Goal: Contribute content: Add original content to the website for others to see

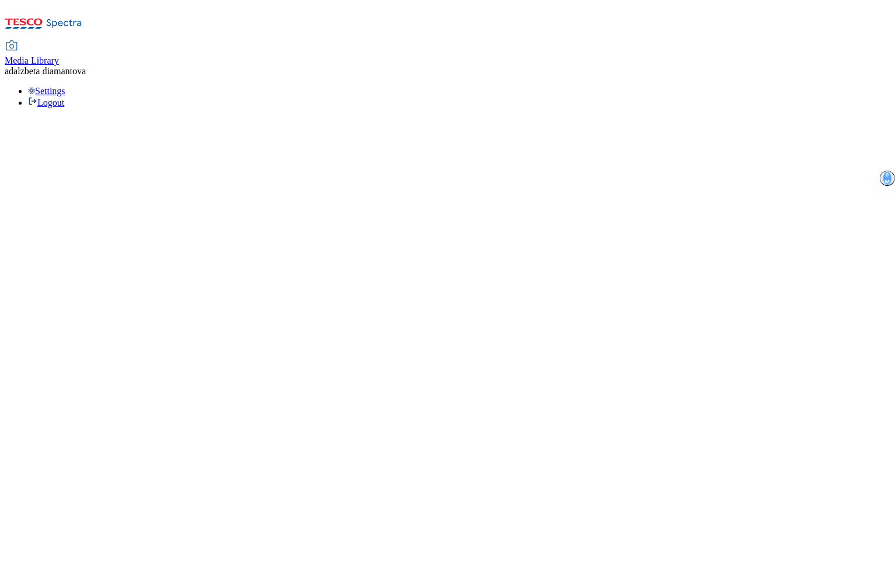
select select "flare-mca-sk"
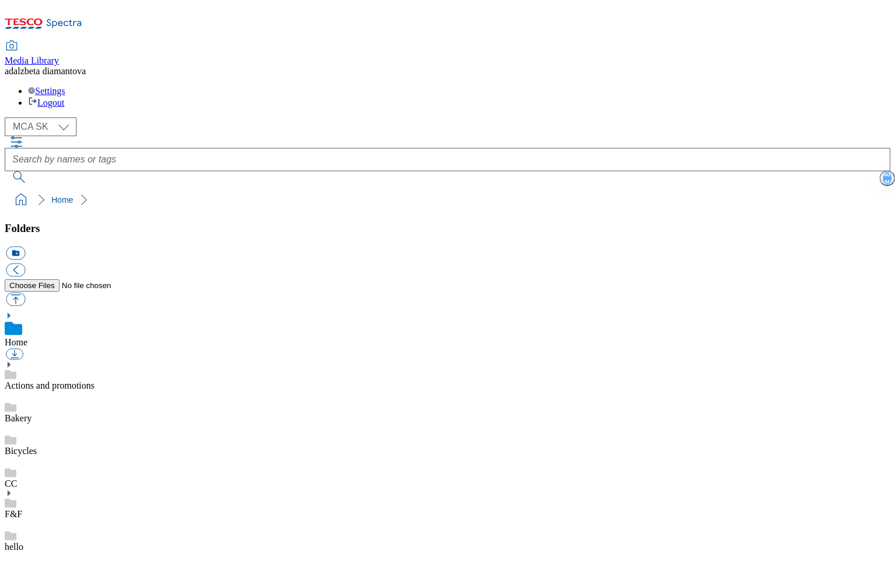
click at [32, 360] on div "Actions and promotions" at bounding box center [447, 375] width 885 height 30
click at [13, 347] on icon at bounding box center [9, 351] width 8 height 8
click at [22, 446] on link "LPG" at bounding box center [14, 451] width 18 height 10
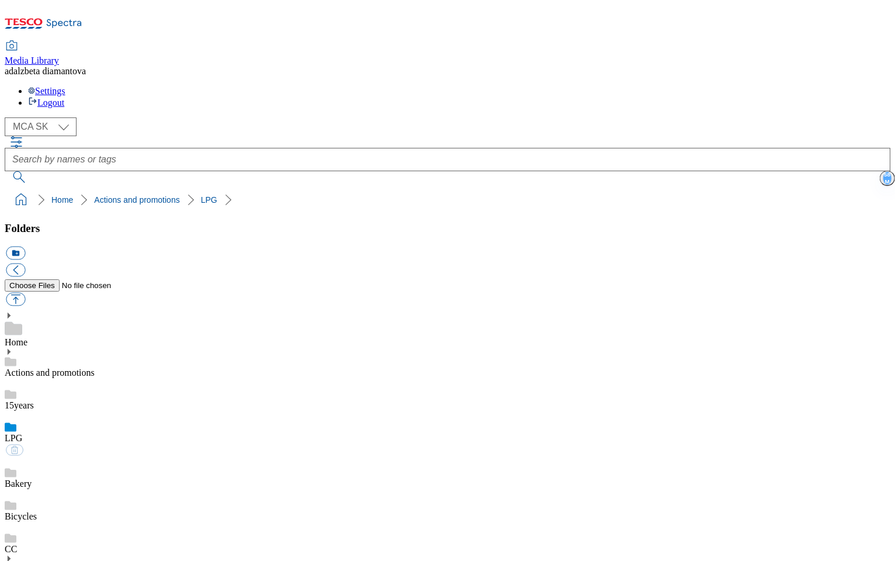
click at [25, 293] on button "button" at bounding box center [15, 299] width 19 height 13
type input "C:\fakepath\sk-3-1-hp-lpg.png"
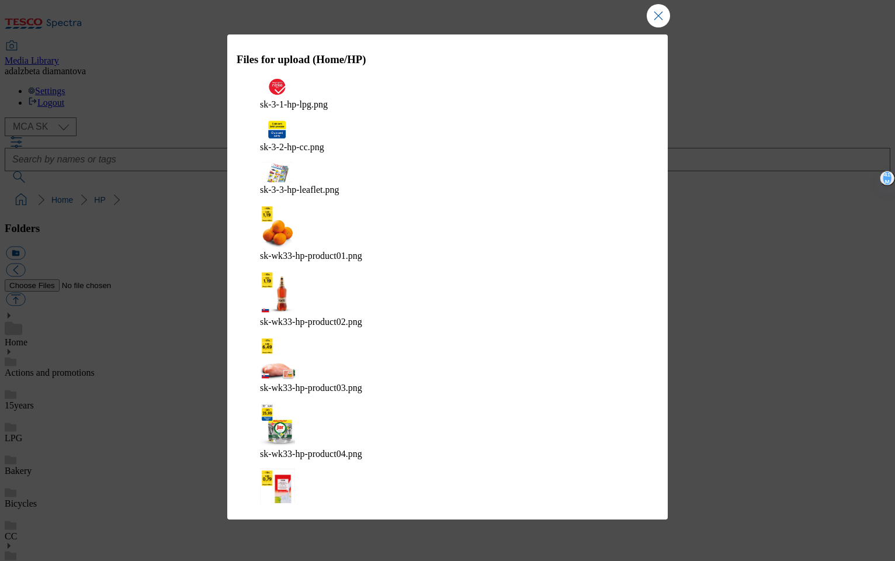
drag, startPoint x: 644, startPoint y: 401, endPoint x: 631, endPoint y: 384, distance: 21.4
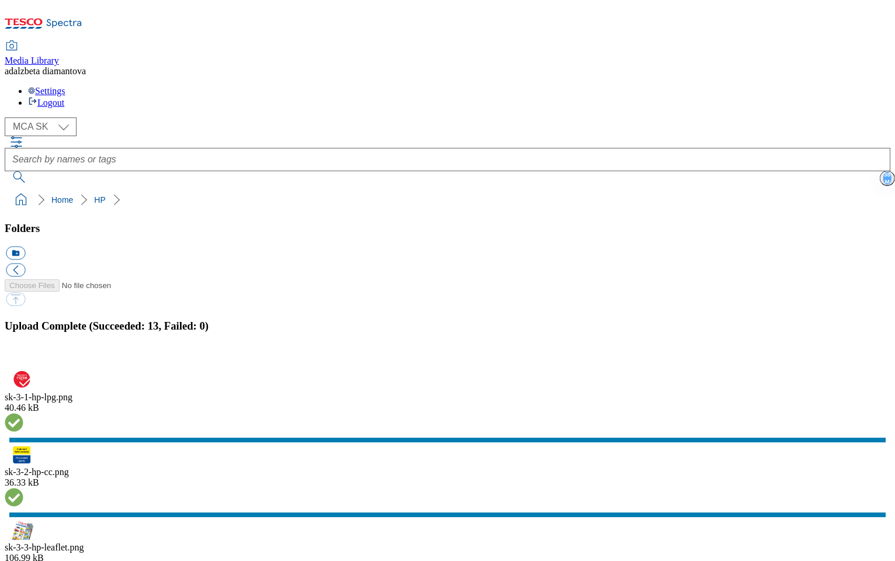
drag, startPoint x: 884, startPoint y: 314, endPoint x: 873, endPoint y: 312, distance: 11.2
click at [23, 357] on button "button" at bounding box center [15, 362] width 18 height 11
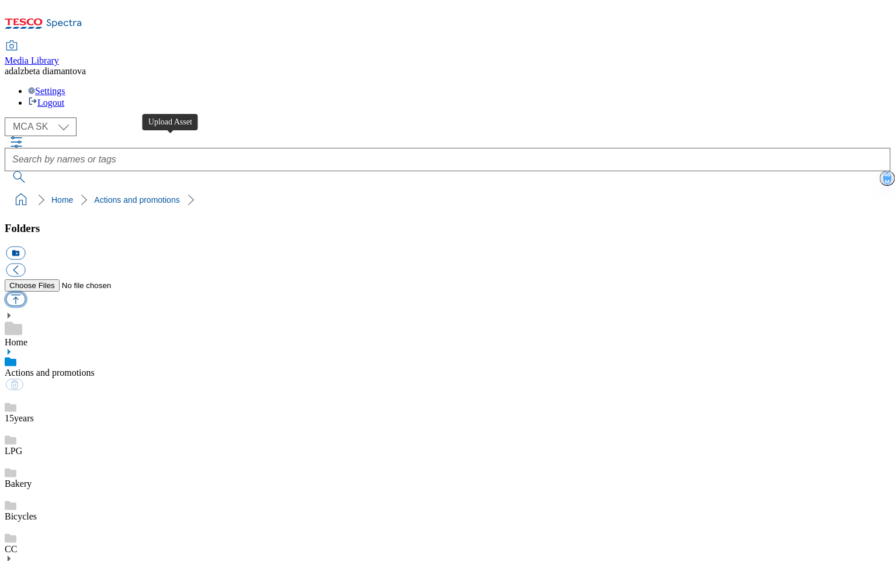
click at [25, 293] on button "button" at bounding box center [15, 299] width 19 height 13
type input "C:\fakepath\sk-wk33-ac-ff.jpg"
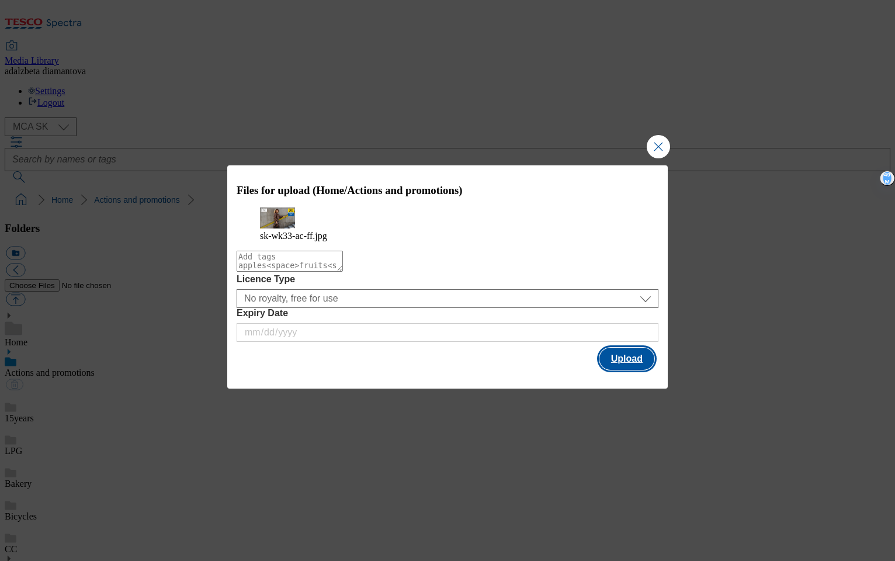
click at [642, 369] on button "Upload" at bounding box center [626, 358] width 55 height 22
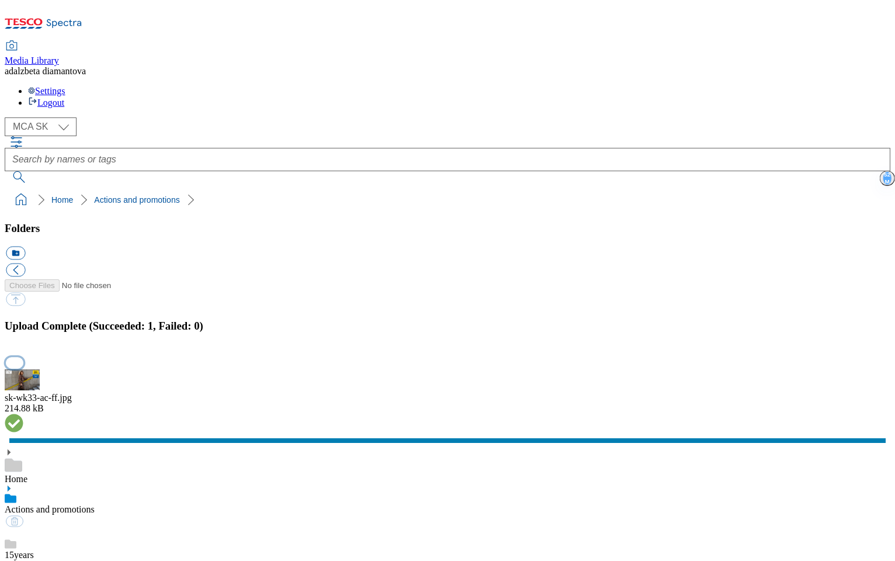
click at [23, 357] on button "button" at bounding box center [15, 362] width 18 height 11
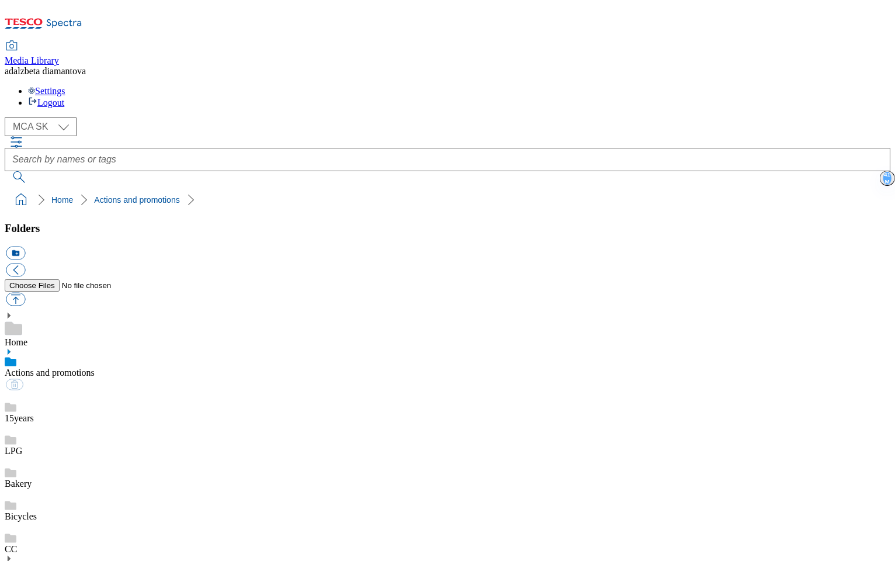
click at [108, 391] on div "15years" at bounding box center [447, 407] width 885 height 33
click at [95, 367] on link "Actions and promotions" at bounding box center [50, 372] width 90 height 10
drag, startPoint x: 280, startPoint y: 315, endPoint x: 350, endPoint y: 235, distance: 106.0
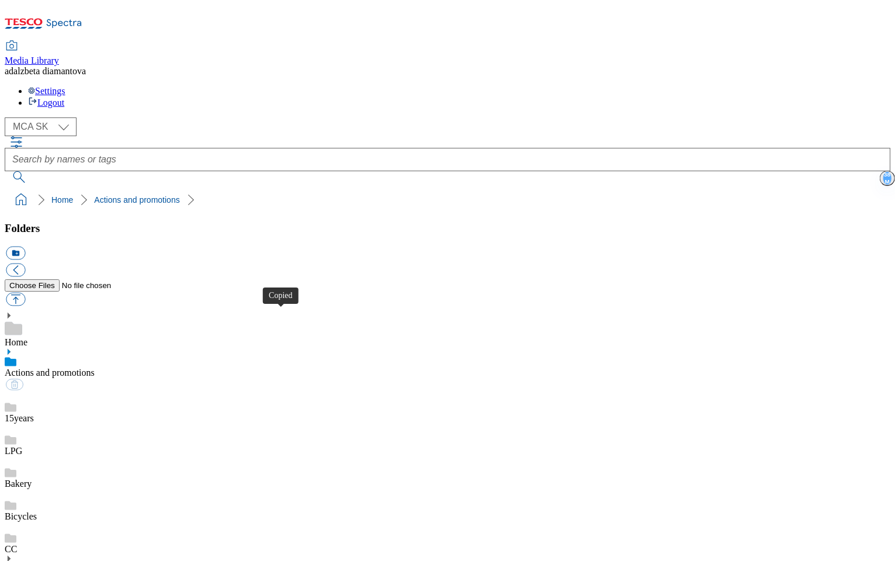
click at [104, 423] on div "LPG" at bounding box center [447, 439] width 885 height 33
click at [95, 367] on link "Actions and promotions" at bounding box center [50, 372] width 90 height 10
